Goal: Task Accomplishment & Management: Complete application form

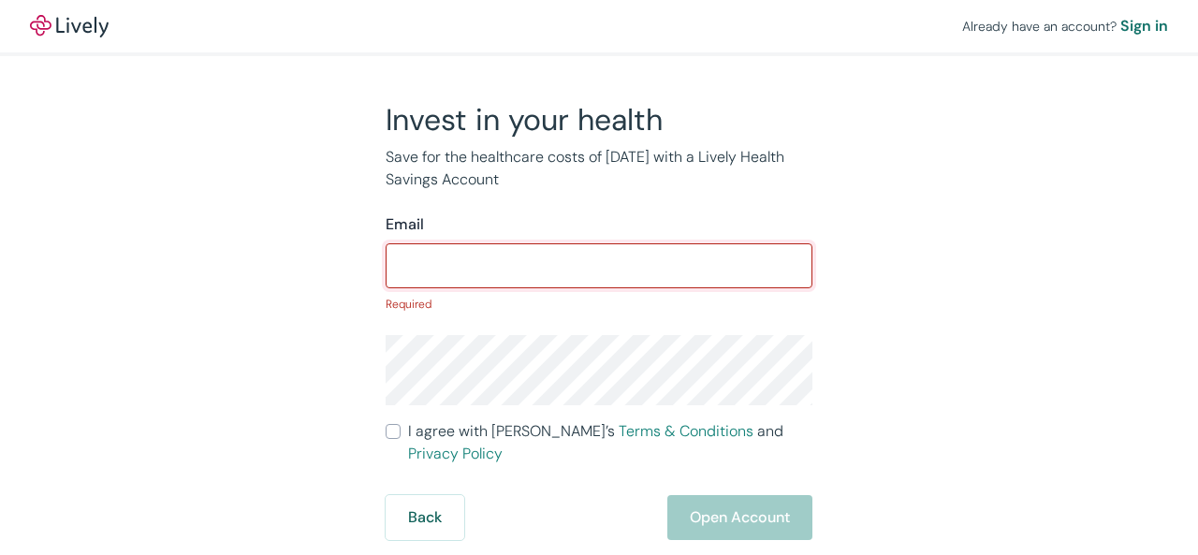
click at [518, 271] on input "Email" at bounding box center [599, 265] width 427 height 37
type input "[EMAIL_ADDRESS][DOMAIN_NAME]"
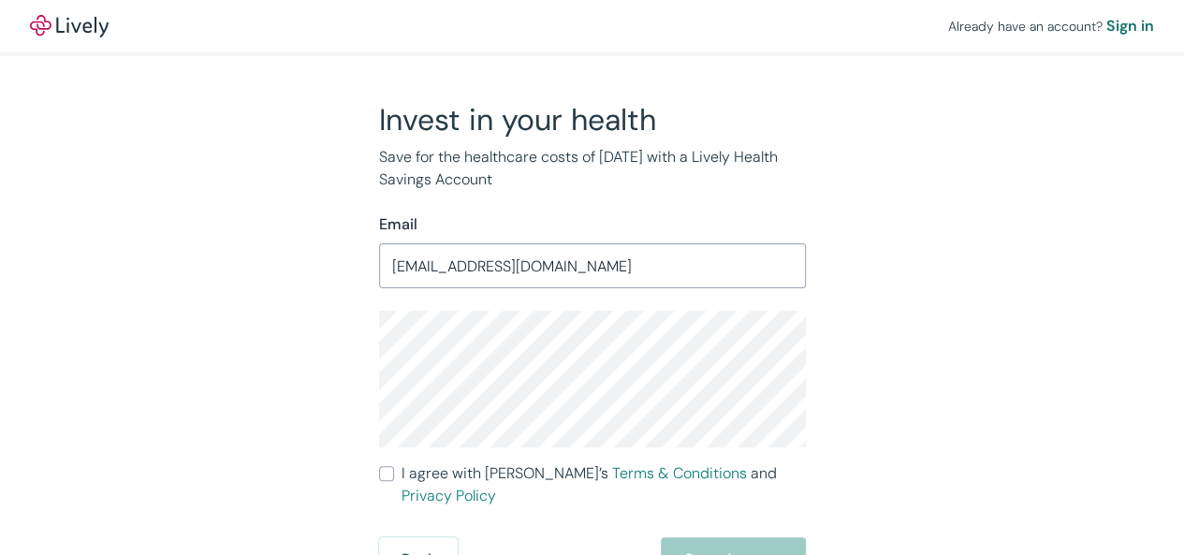
scroll to position [4, 0]
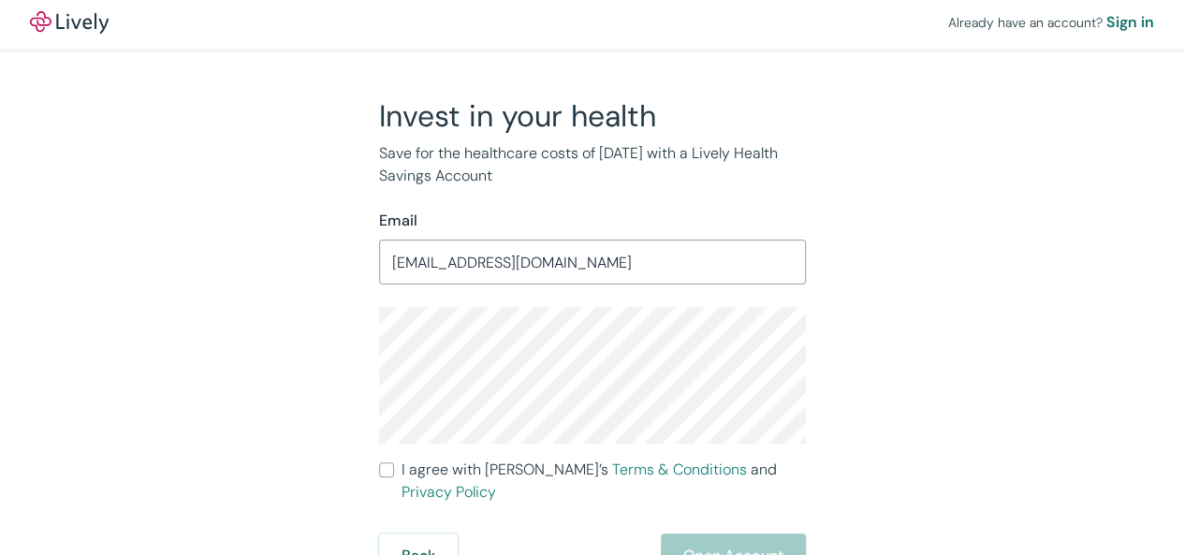
click at [387, 467] on input "I agree with Lively’s Terms & Conditions and Privacy Policy" at bounding box center [386, 469] width 15 height 15
click at [717, 534] on button "Open Account" at bounding box center [733, 556] width 145 height 45
click at [736, 534] on div "Back Just a moment" at bounding box center [592, 556] width 427 height 45
click at [737, 534] on div "Back Just a moment" at bounding box center [592, 556] width 427 height 45
click at [389, 466] on input "I agree with Lively’s Terms & Conditions and Privacy Policy" at bounding box center [386, 469] width 15 height 15
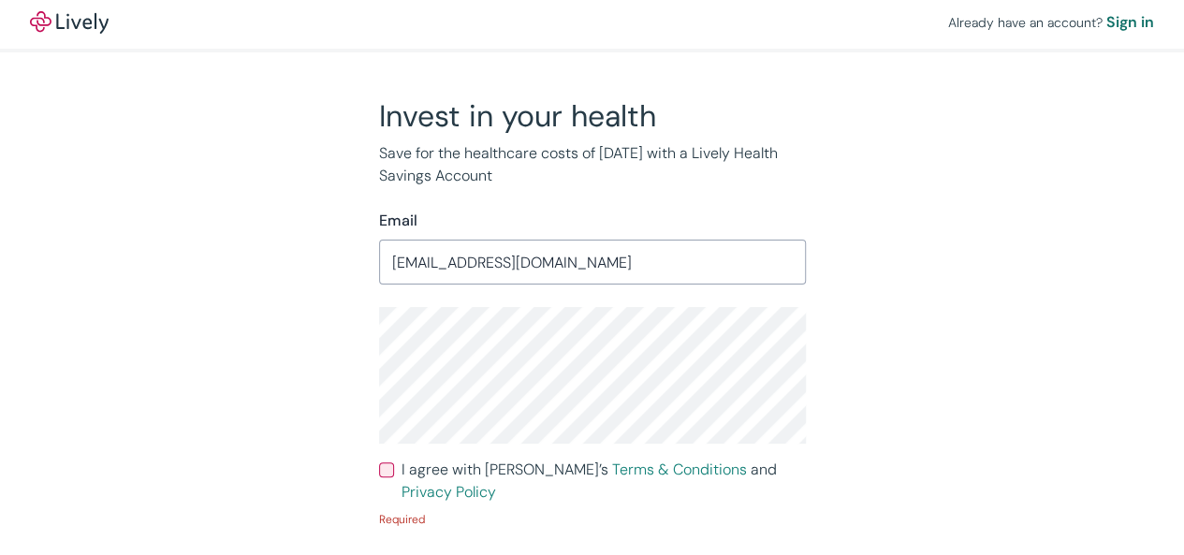
click at [389, 466] on input "I agree with Lively’s Terms & Conditions and Privacy Policy" at bounding box center [386, 469] width 15 height 15
checkbox input "true"
click at [723, 539] on div "Back Just a moment" at bounding box center [592, 556] width 427 height 45
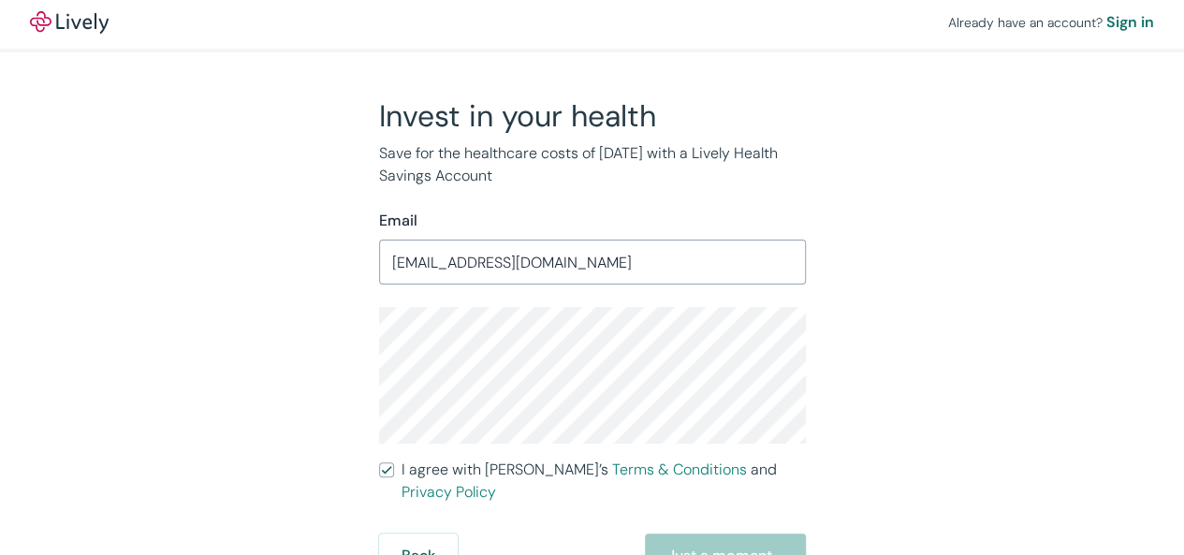
click at [723, 539] on div "Back Just a moment" at bounding box center [592, 556] width 427 height 45
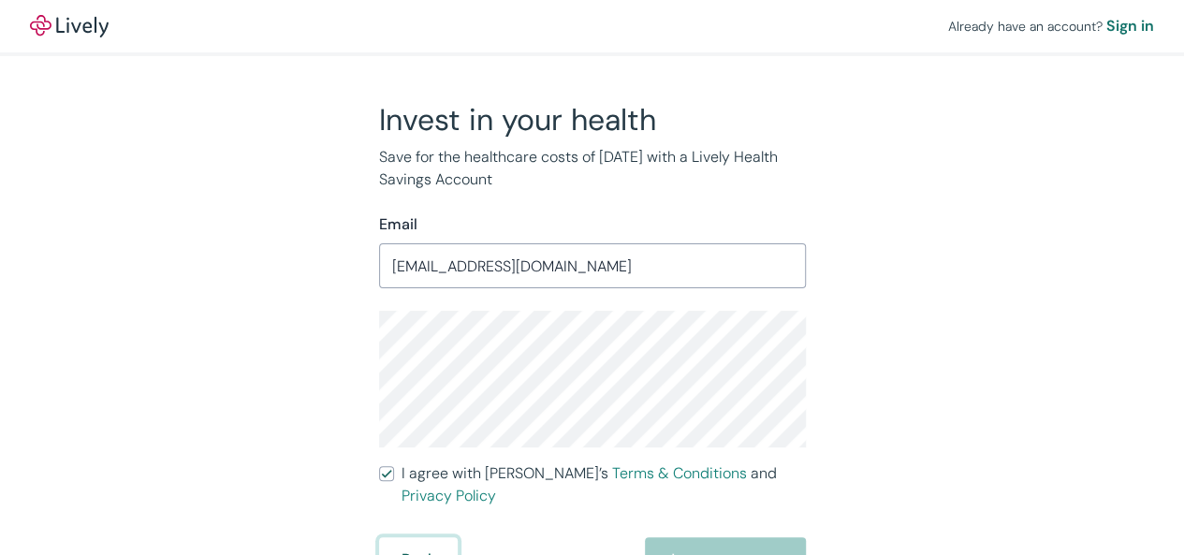
click at [418, 537] on button "Back" at bounding box center [418, 559] width 79 height 45
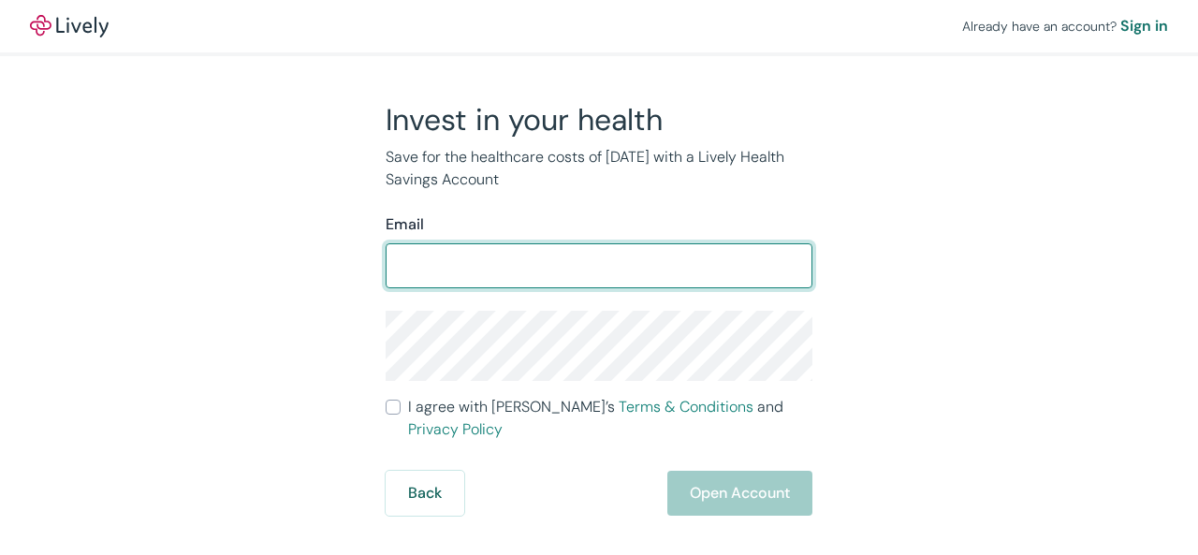
click at [522, 269] on input "Email" at bounding box center [599, 265] width 427 height 37
type input "[EMAIL_ADDRESS][DOMAIN_NAME]"
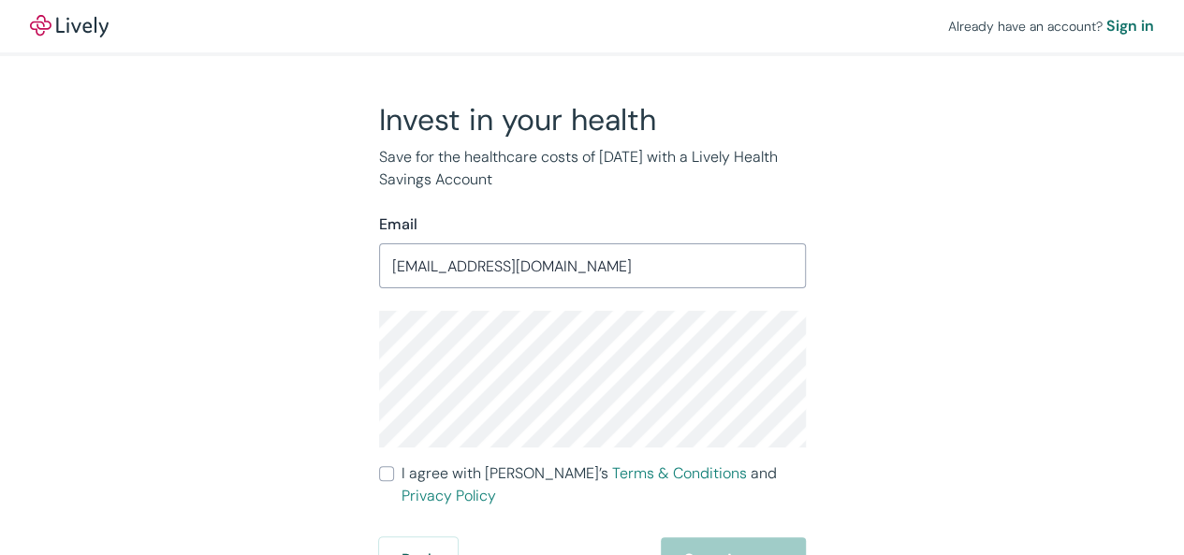
click at [386, 471] on input "I agree with Lively’s Terms & Conditions and Privacy Policy" at bounding box center [386, 473] width 15 height 15
checkbox input "true"
click at [733, 537] on button "Open Account" at bounding box center [733, 559] width 145 height 45
